Goal: Task Accomplishment & Management: Complete application form

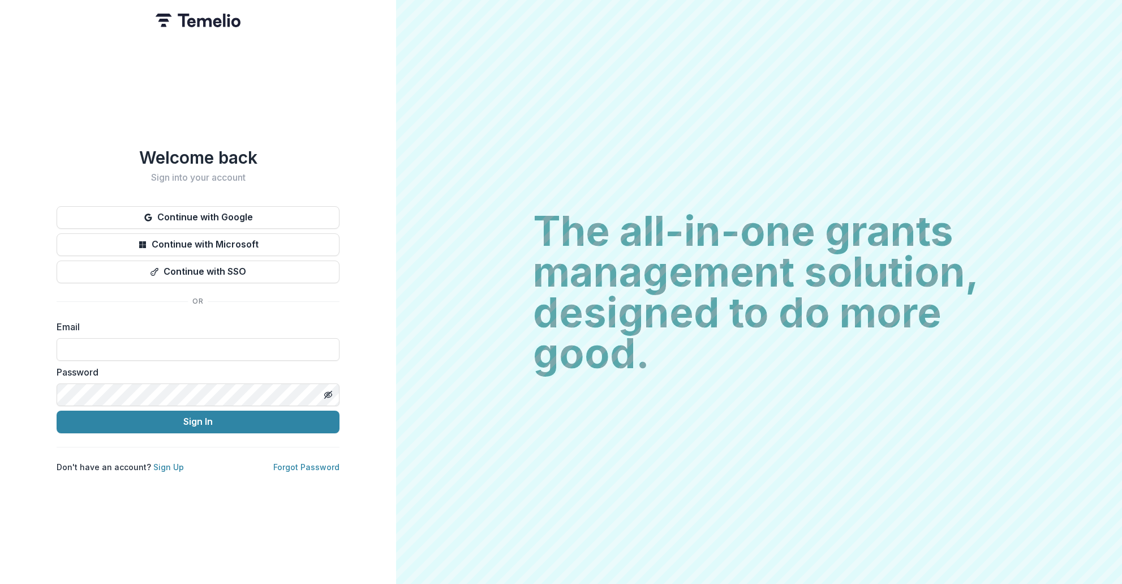
type input "**********"
click at [221, 416] on button "Sign In" at bounding box center [198, 421] width 283 height 23
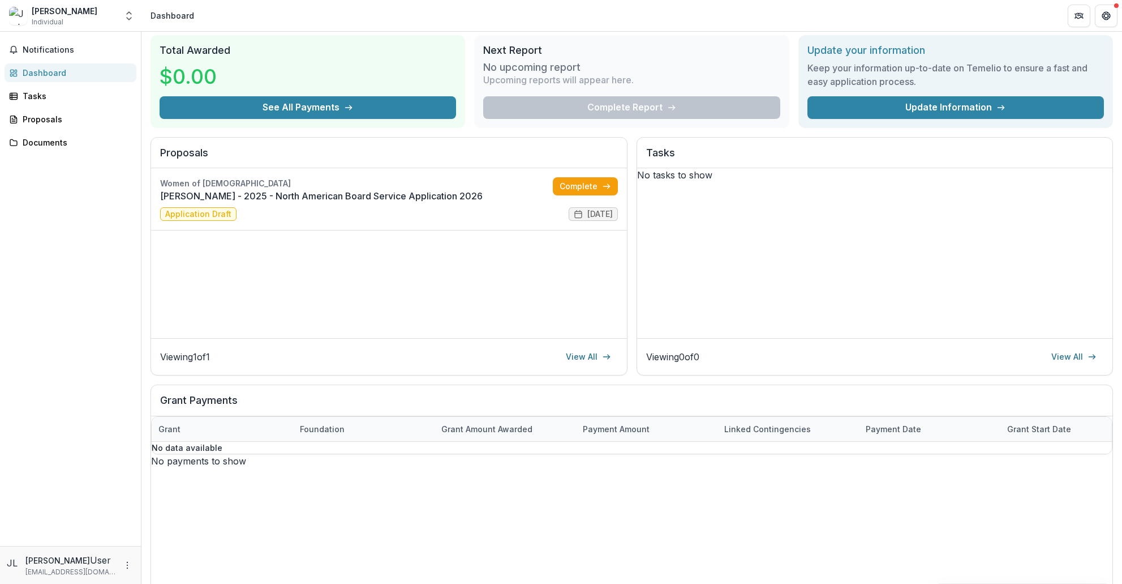
scroll to position [37, 0]
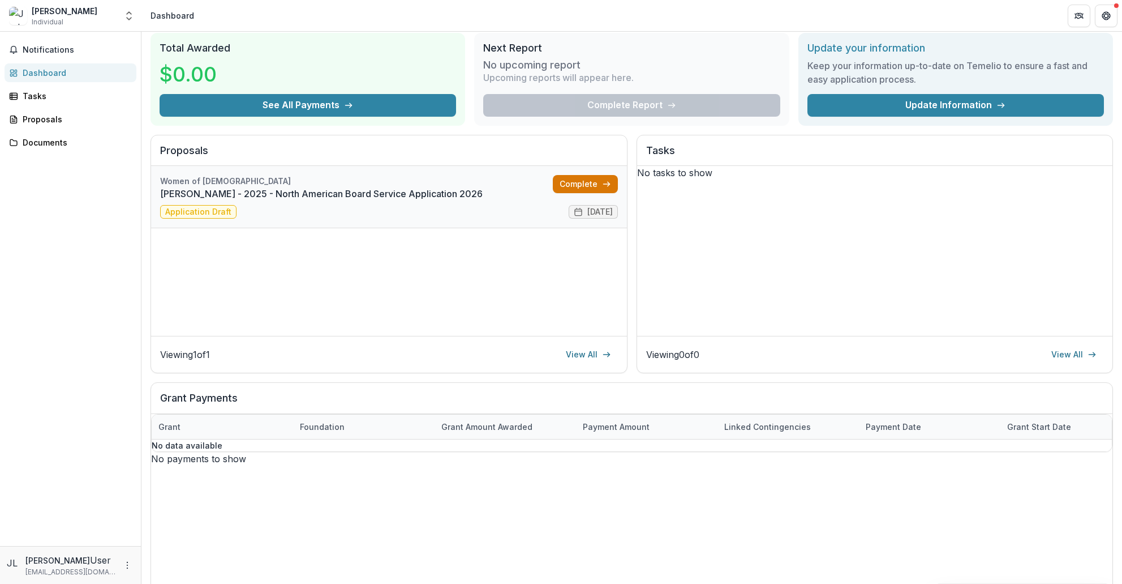
click at [573, 184] on link "Complete" at bounding box center [585, 184] width 65 height 18
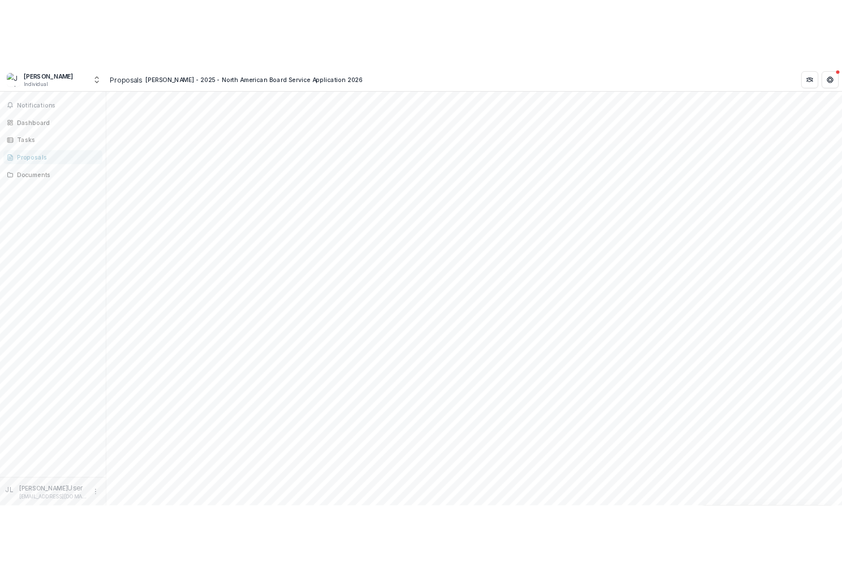
scroll to position [1529, 0]
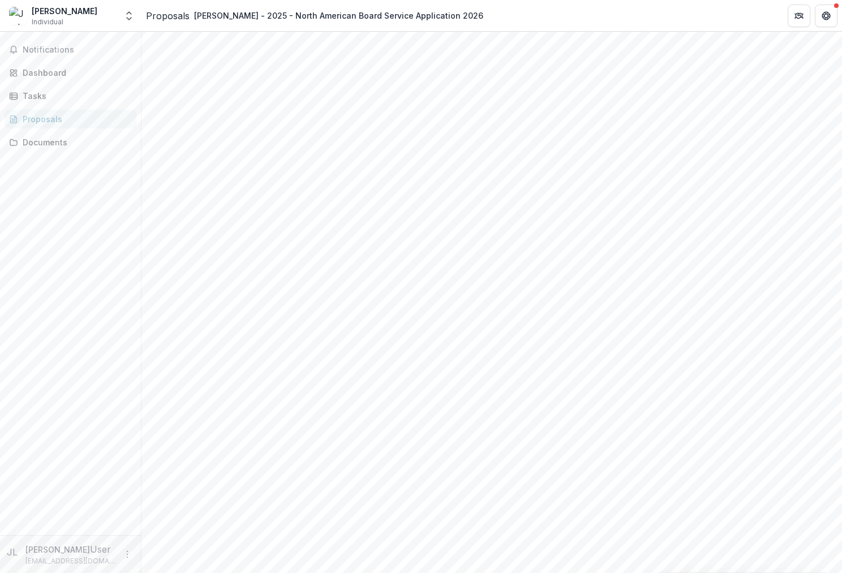
drag, startPoint x: 288, startPoint y: 551, endPoint x: 265, endPoint y: 551, distance: 22.1
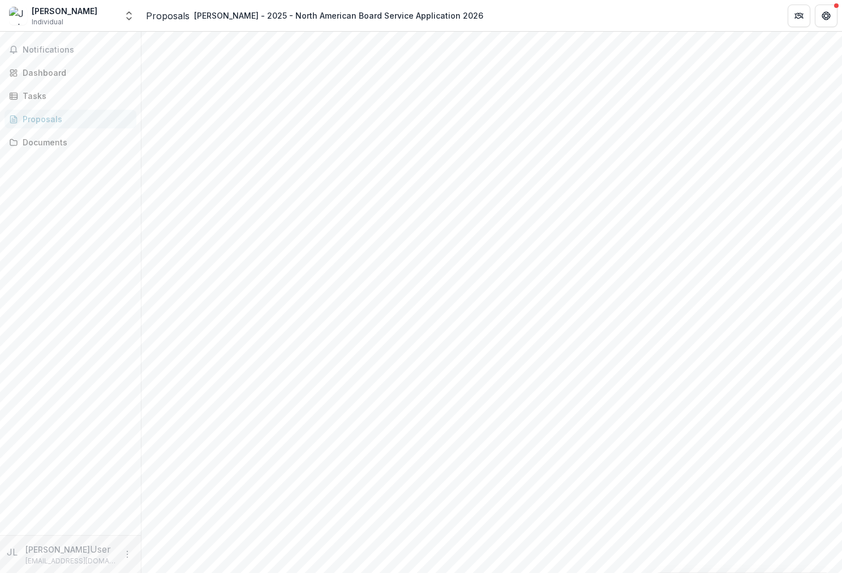
scroll to position [1529, 0]
drag, startPoint x: 201, startPoint y: 537, endPoint x: 378, endPoint y: 554, distance: 177.4
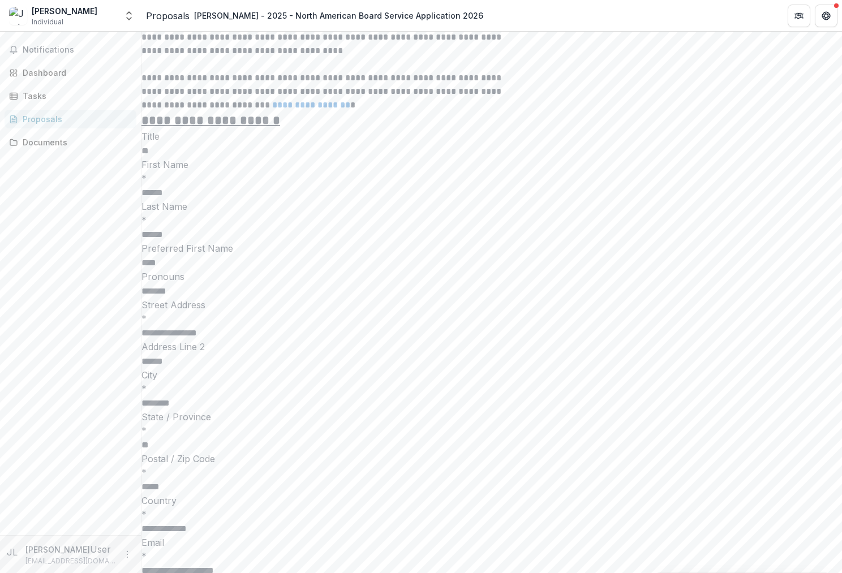
scroll to position [2401, 0]
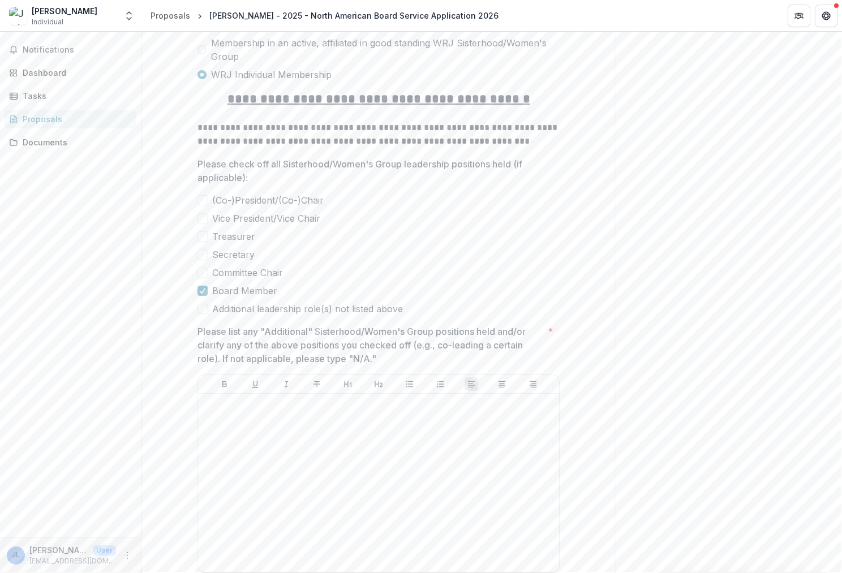
scroll to position [1615, 0]
